Goal: Navigation & Orientation: Go to known website

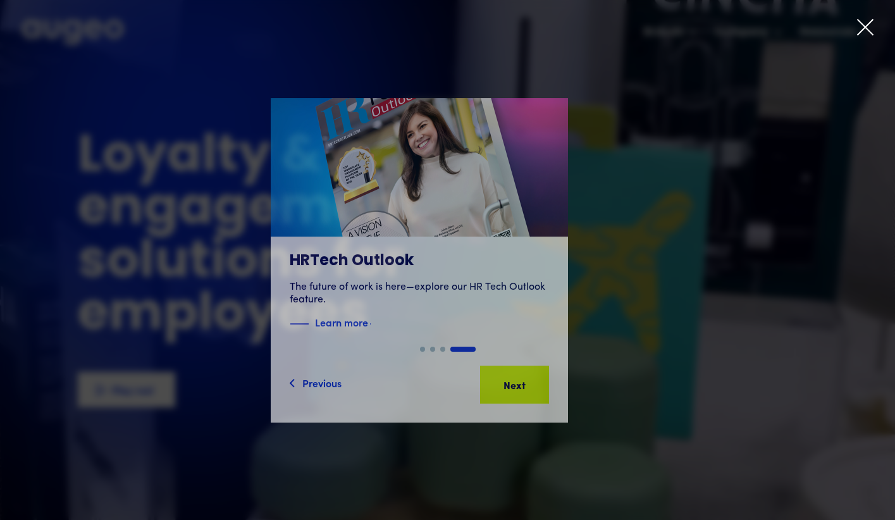
click at [868, 31] on icon at bounding box center [865, 27] width 19 height 19
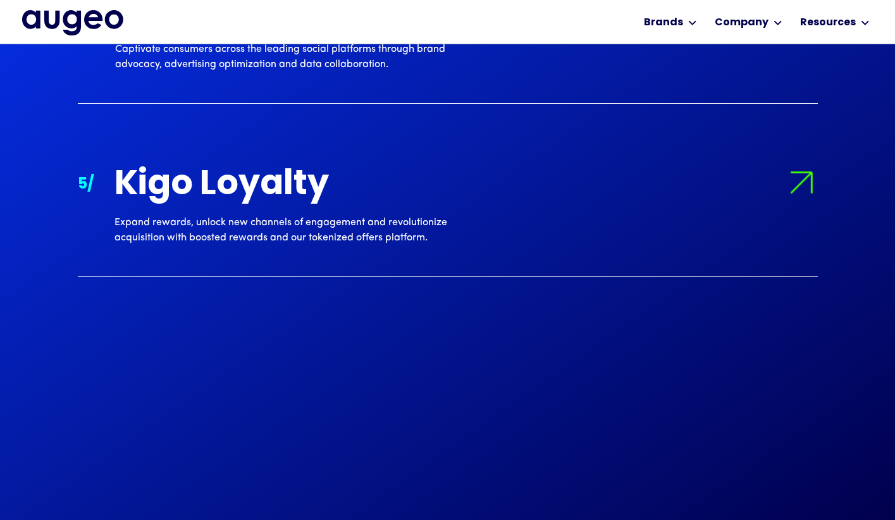
scroll to position [1837, 0]
